Goal: Register for event/course

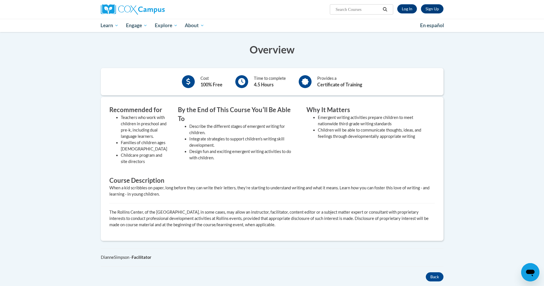
scroll to position [102, 0]
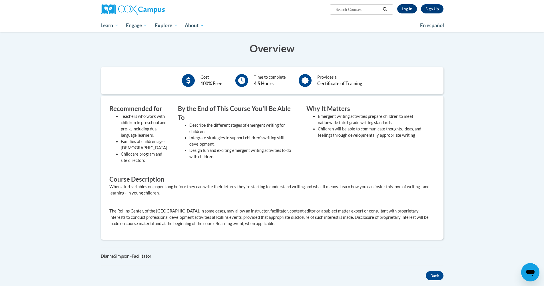
click at [412, 13] on link "Log In" at bounding box center [407, 8] width 20 height 9
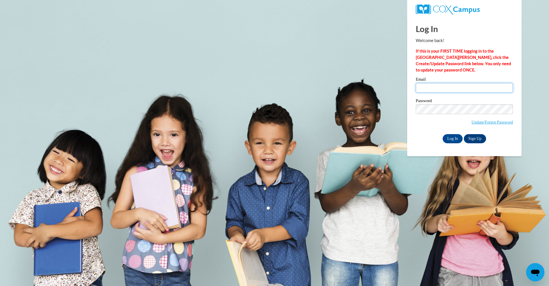
type input "badouglas4@crimson.ua.edu"
click at [452, 137] on input "Log In" at bounding box center [452, 138] width 20 height 9
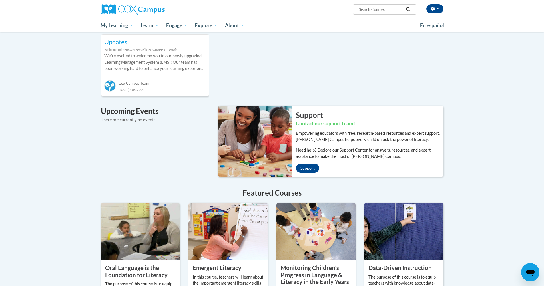
scroll to position [148, 0]
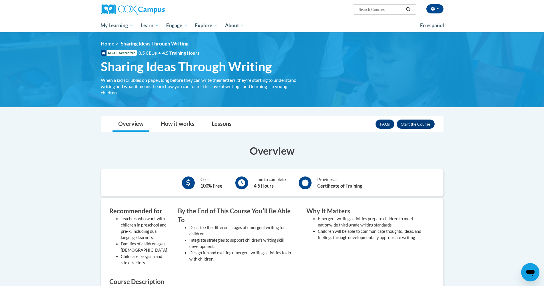
click at [421, 123] on button "Enroll" at bounding box center [416, 123] width 38 height 9
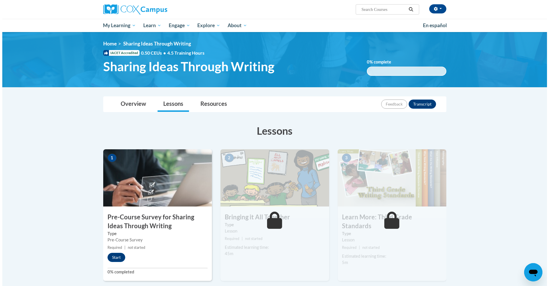
scroll to position [52, 0]
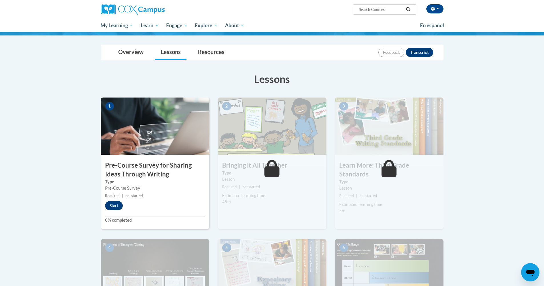
click at [117, 206] on button "Start" at bounding box center [114, 205] width 18 height 9
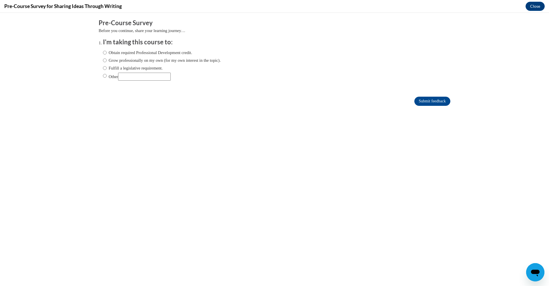
scroll to position [0, 0]
click at [161, 51] on label "Obtain required Professional Development credit." at bounding box center [147, 52] width 89 height 6
click at [107, 51] on input "Obtain required Professional Development credit." at bounding box center [105, 52] width 4 height 6
radio input "true"
click at [432, 100] on input "Submit feedback" at bounding box center [432, 101] width 36 height 9
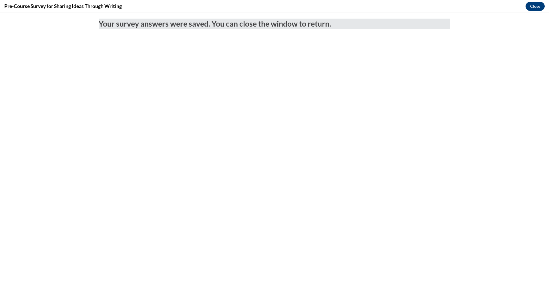
click at [539, 6] on button "Close" at bounding box center [534, 6] width 19 height 9
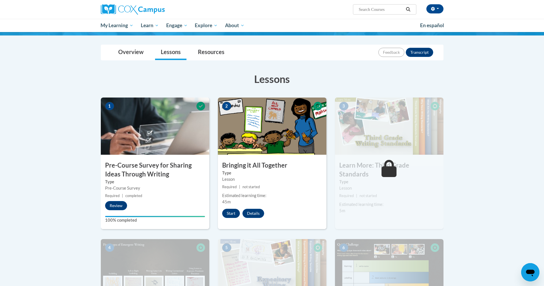
click at [236, 213] on button "Start" at bounding box center [231, 213] width 18 height 9
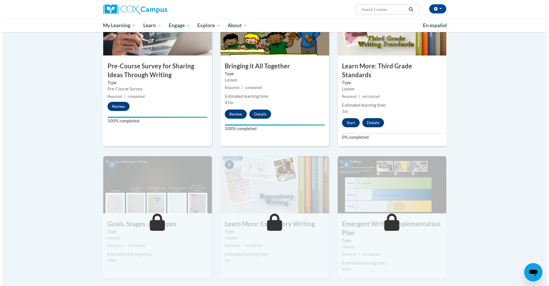
scroll to position [123, 0]
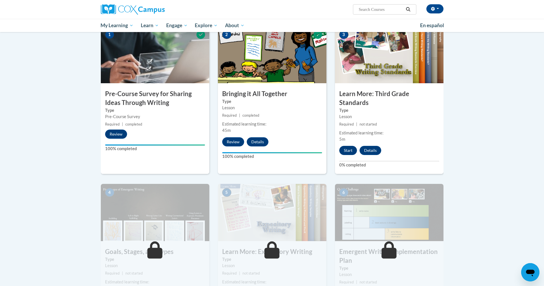
click at [352, 146] on button "Start" at bounding box center [348, 150] width 18 height 9
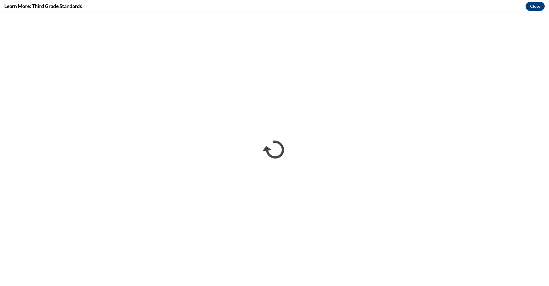
scroll to position [0, 0]
